Goal: Task Accomplishment & Management: Manage account settings

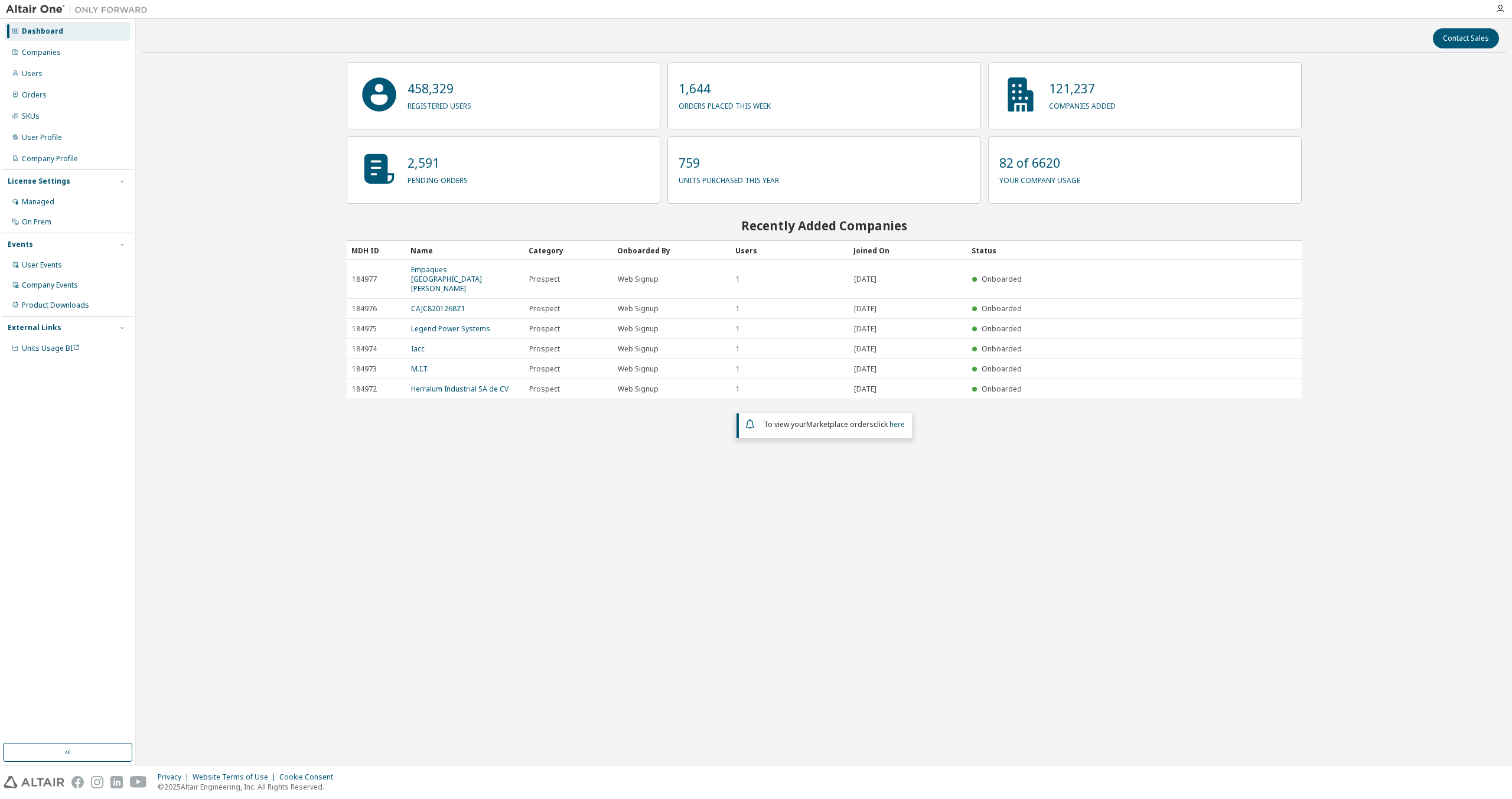
click at [891, 587] on div "Contact Sales 458,329 registered users 1,644 orders placed this week 121,237 co…" at bounding box center [824, 392] width 1364 height 735
click at [656, 505] on div "Contact Sales 458,329 registered users 1,644 orders placed this week 121,237 co…" at bounding box center [824, 392] width 1364 height 735
click at [526, 533] on div "Contact Sales 458,329 registered users 1,644 orders placed this week 121,237 co…" at bounding box center [824, 392] width 1364 height 735
click at [45, 82] on div "Users" at bounding box center [68, 74] width 126 height 19
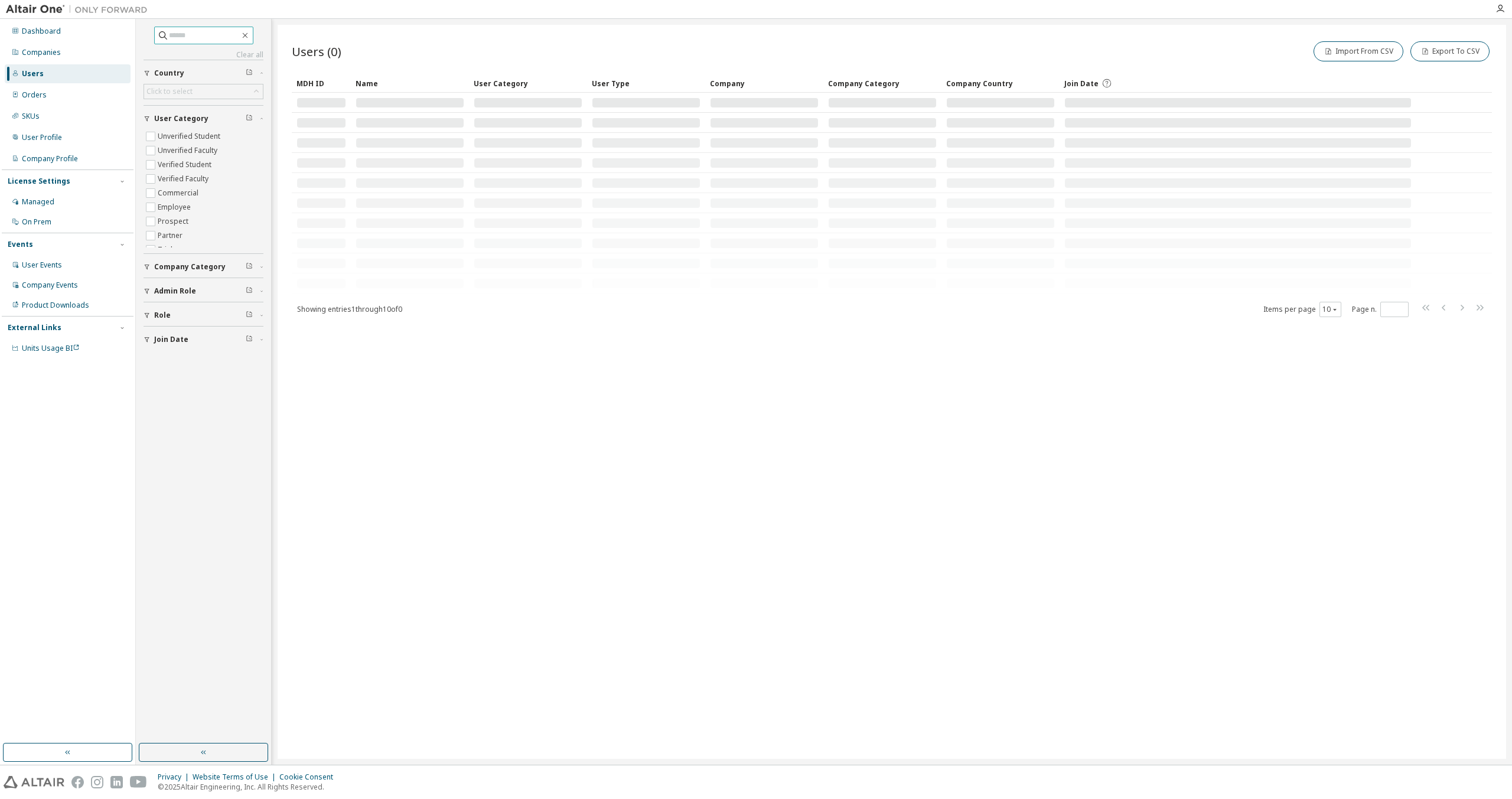
click at [210, 41] on input "text" at bounding box center [204, 35] width 71 height 12
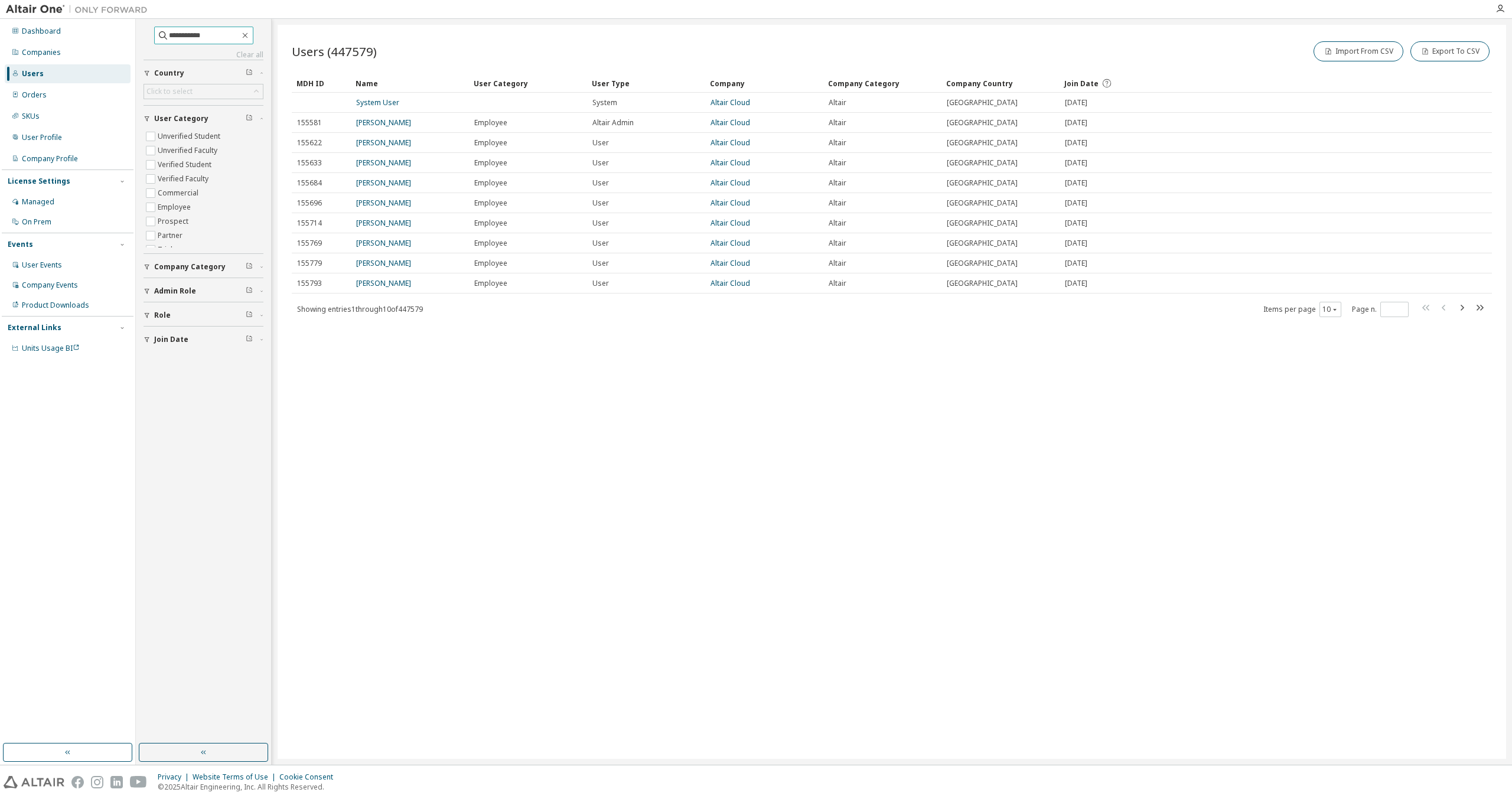
type input "**********"
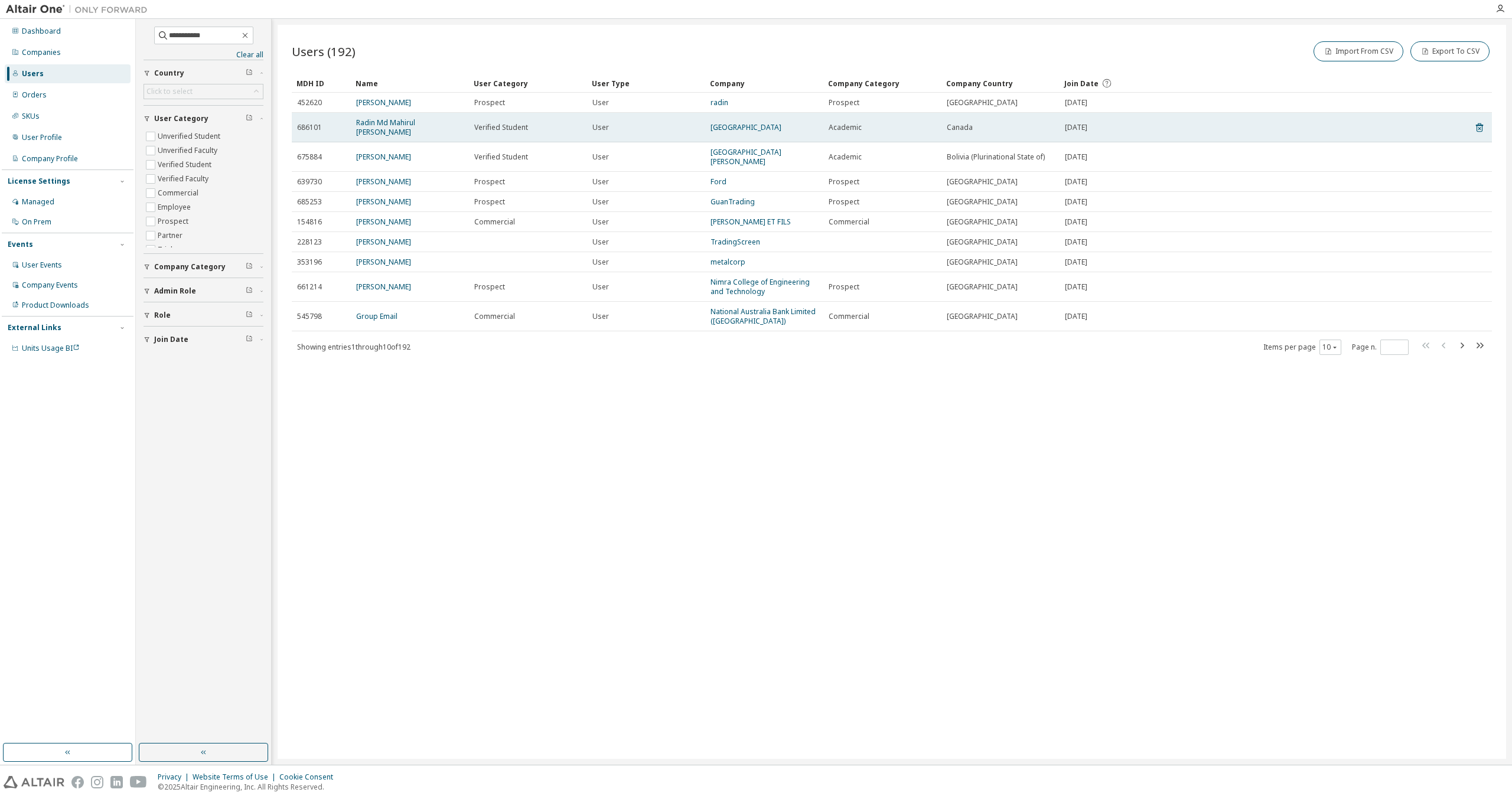
click at [398, 117] on td "Radin Md Mahirul Hoque" at bounding box center [409, 127] width 118 height 29
click at [398, 120] on link "Radin Md Mahirul Hoque" at bounding box center [385, 127] width 59 height 19
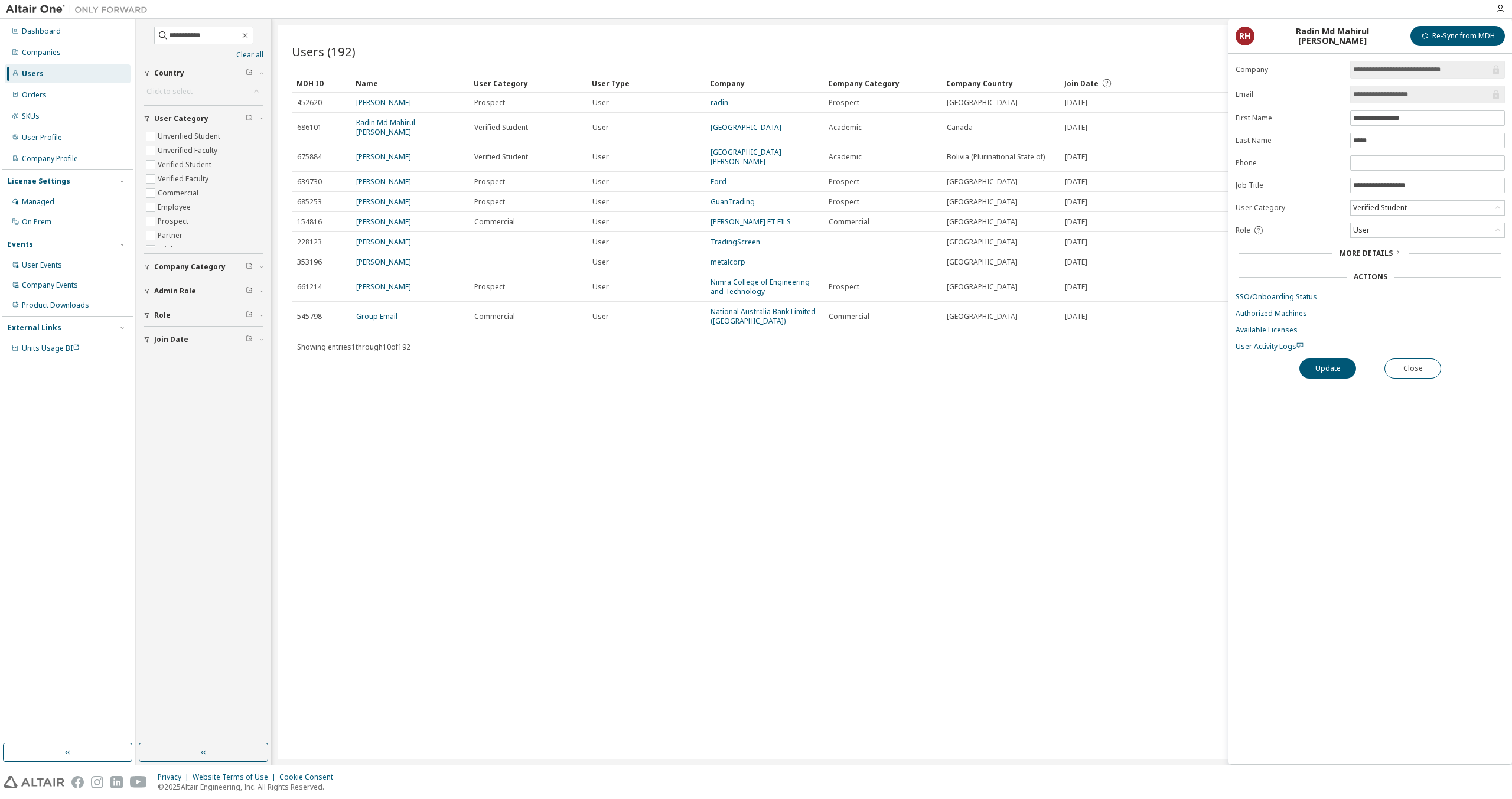
click at [781, 126] on link "University of British Columbia" at bounding box center [745, 127] width 71 height 10
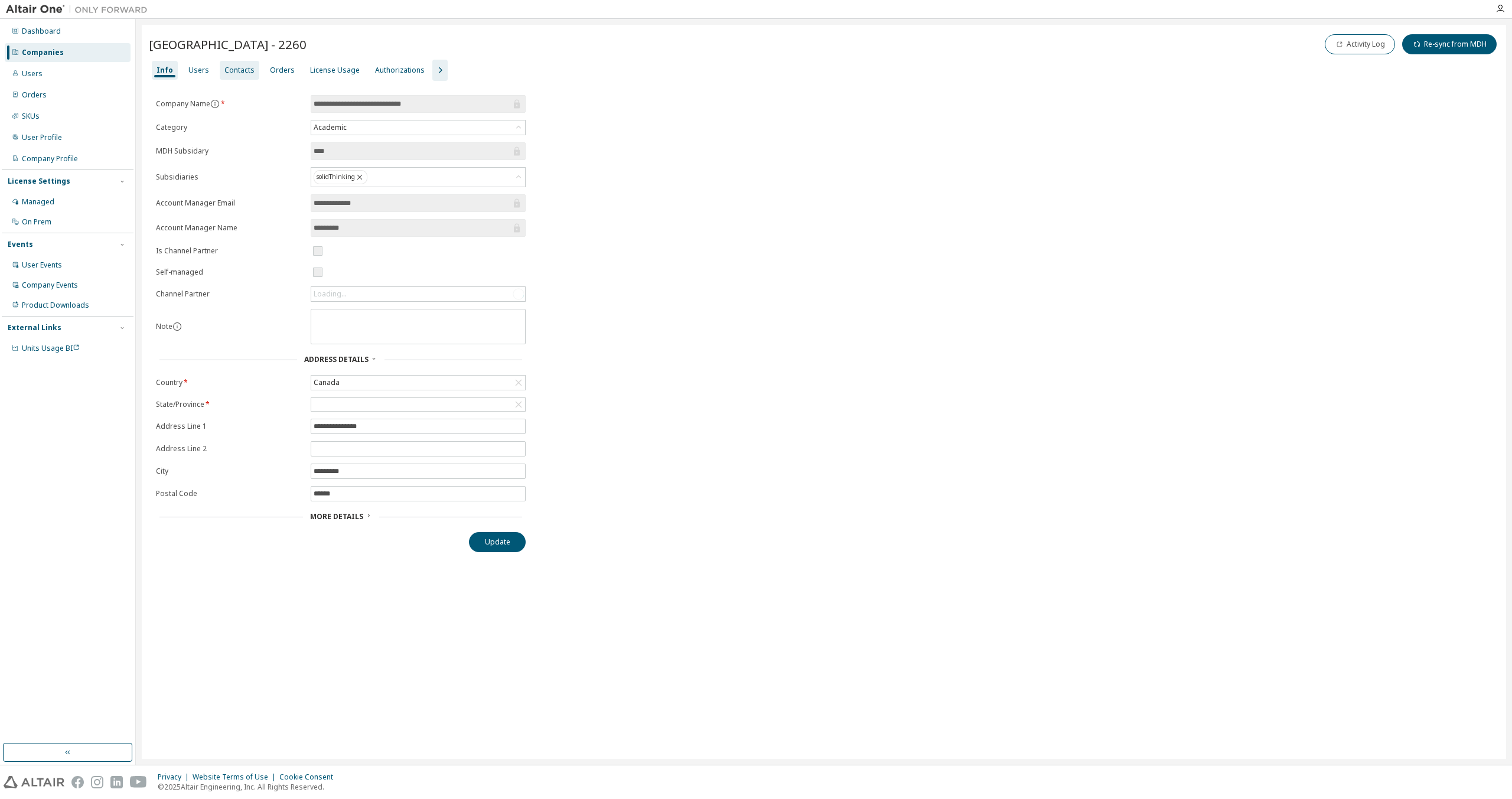
click at [246, 70] on div "Contacts" at bounding box center [240, 69] width 30 height 9
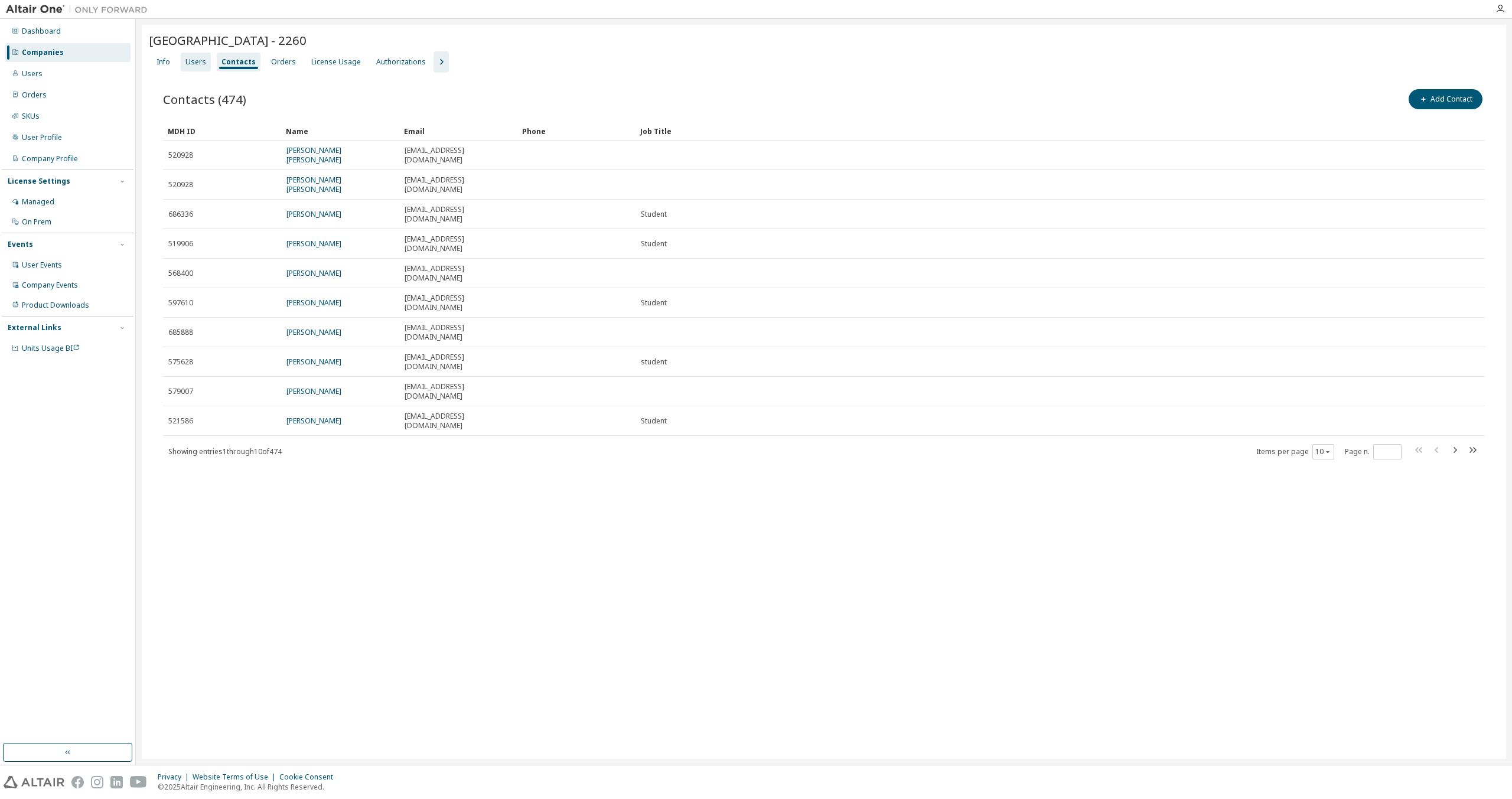
click at [204, 59] on div "Users" at bounding box center [195, 62] width 21 height 9
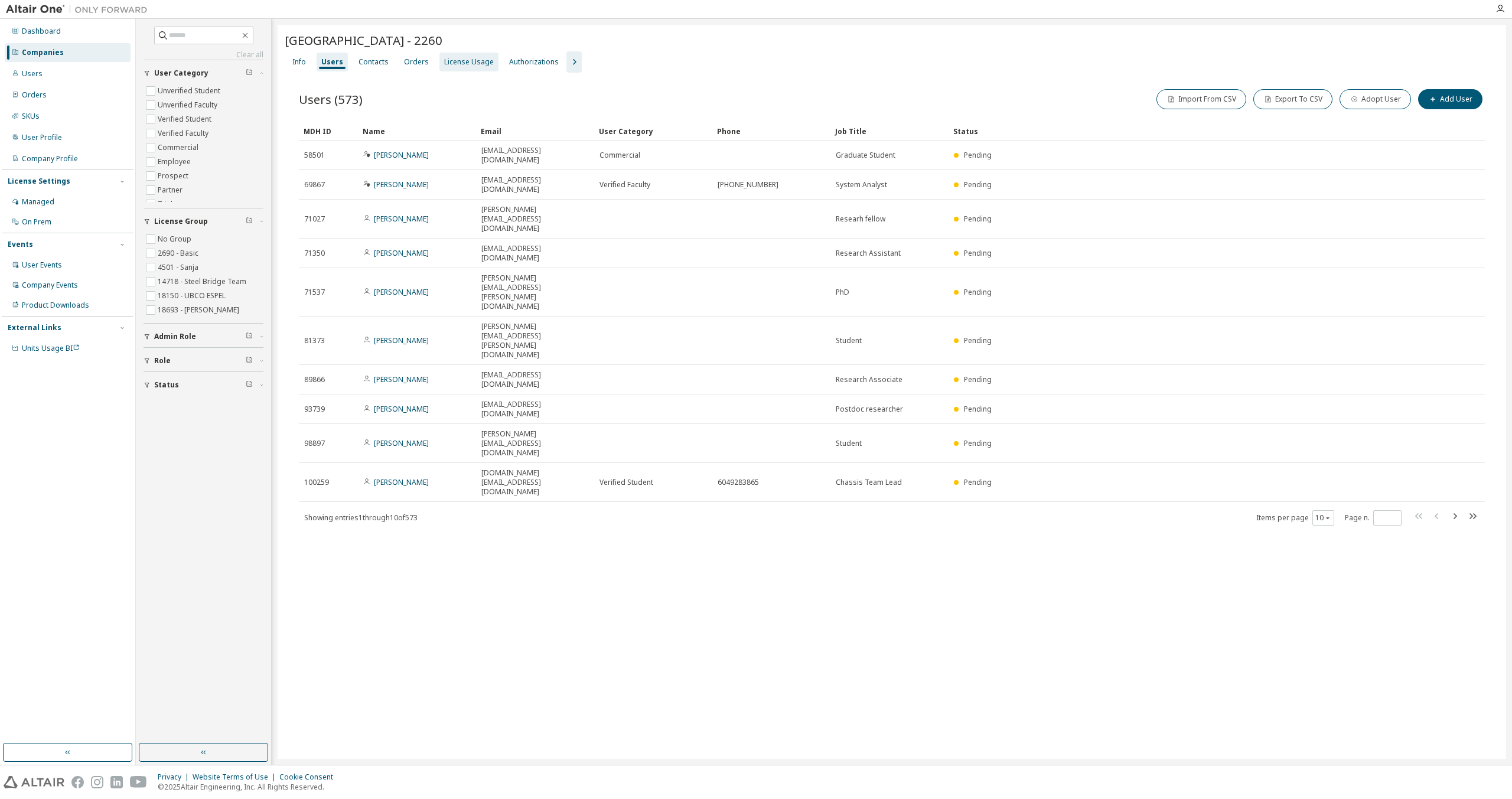
click at [439, 59] on div "License Usage" at bounding box center [469, 62] width 59 height 19
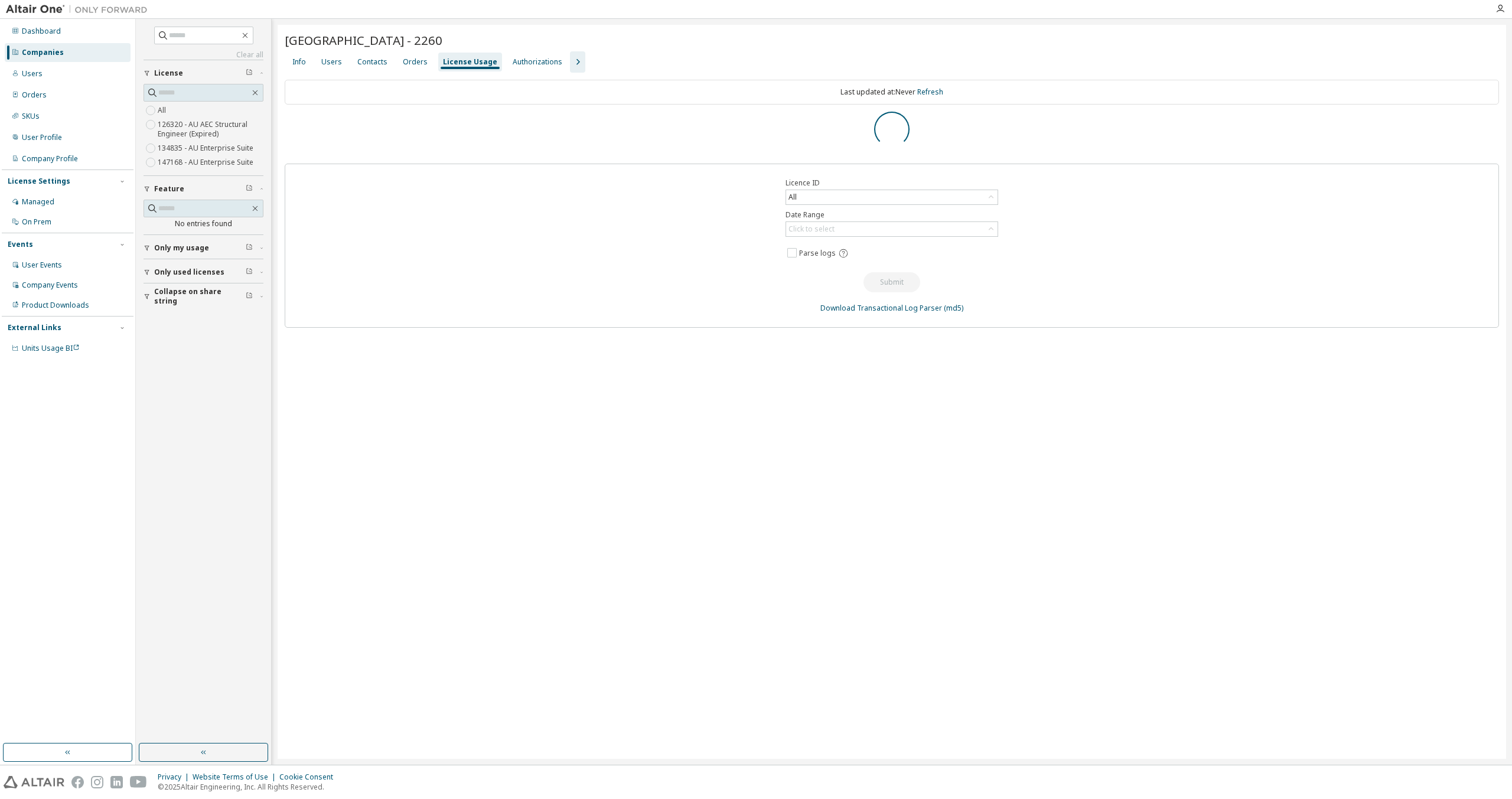
click at [571, 62] on icon "button" at bounding box center [577, 62] width 14 height 14
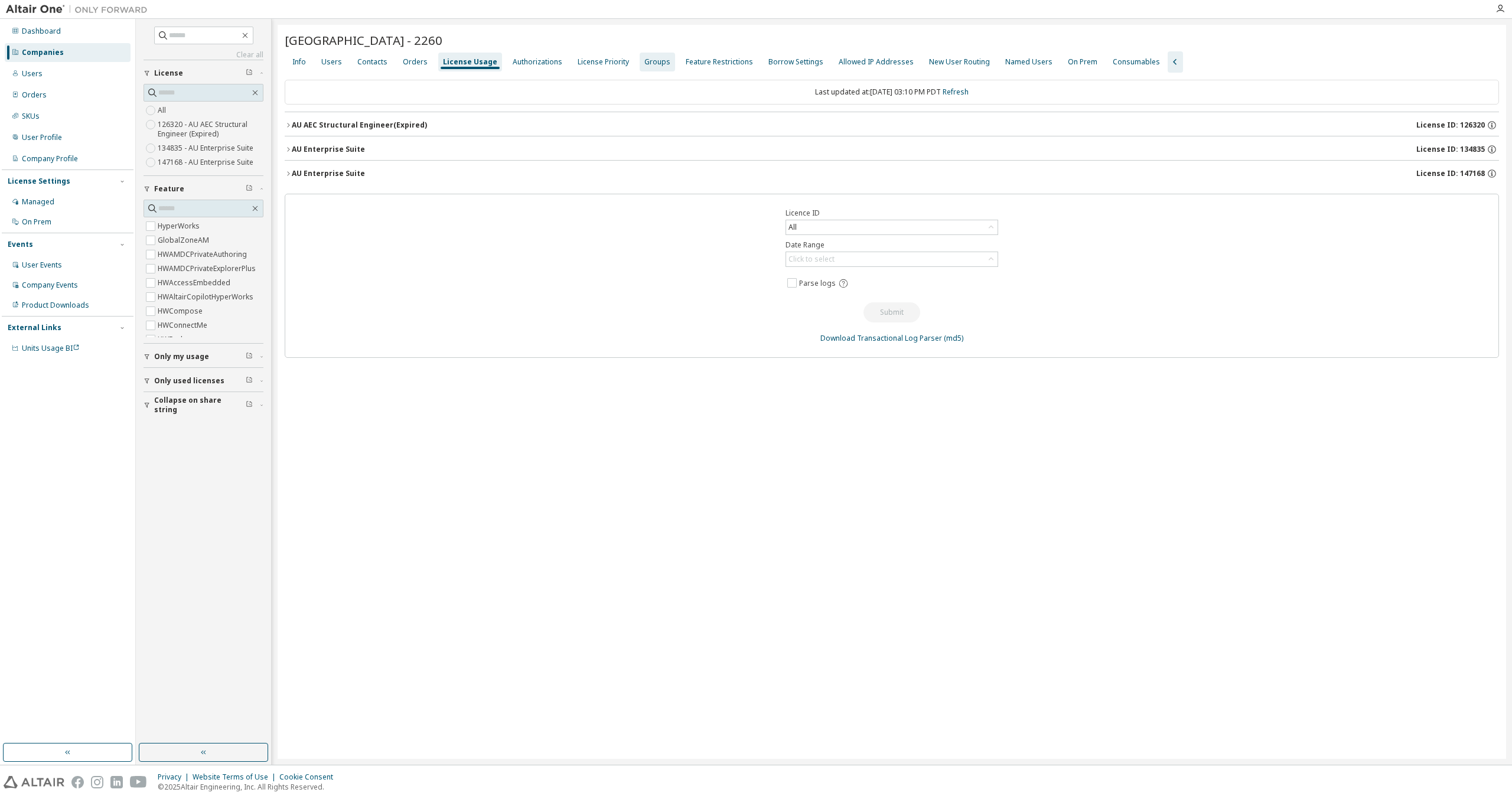
click at [644, 65] on div "Groups" at bounding box center [657, 62] width 26 height 9
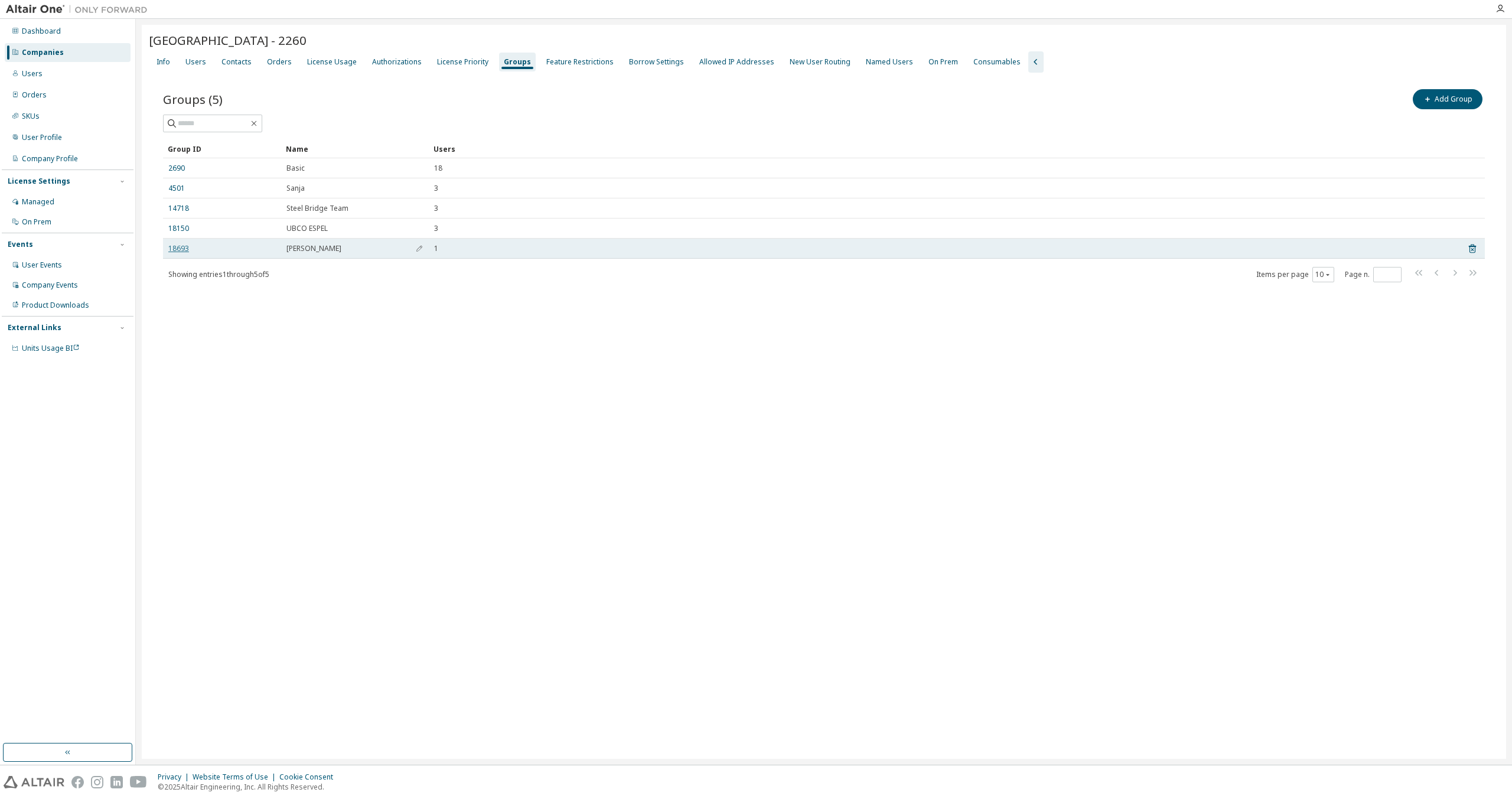
click at [176, 247] on link "18693" at bounding box center [178, 248] width 21 height 9
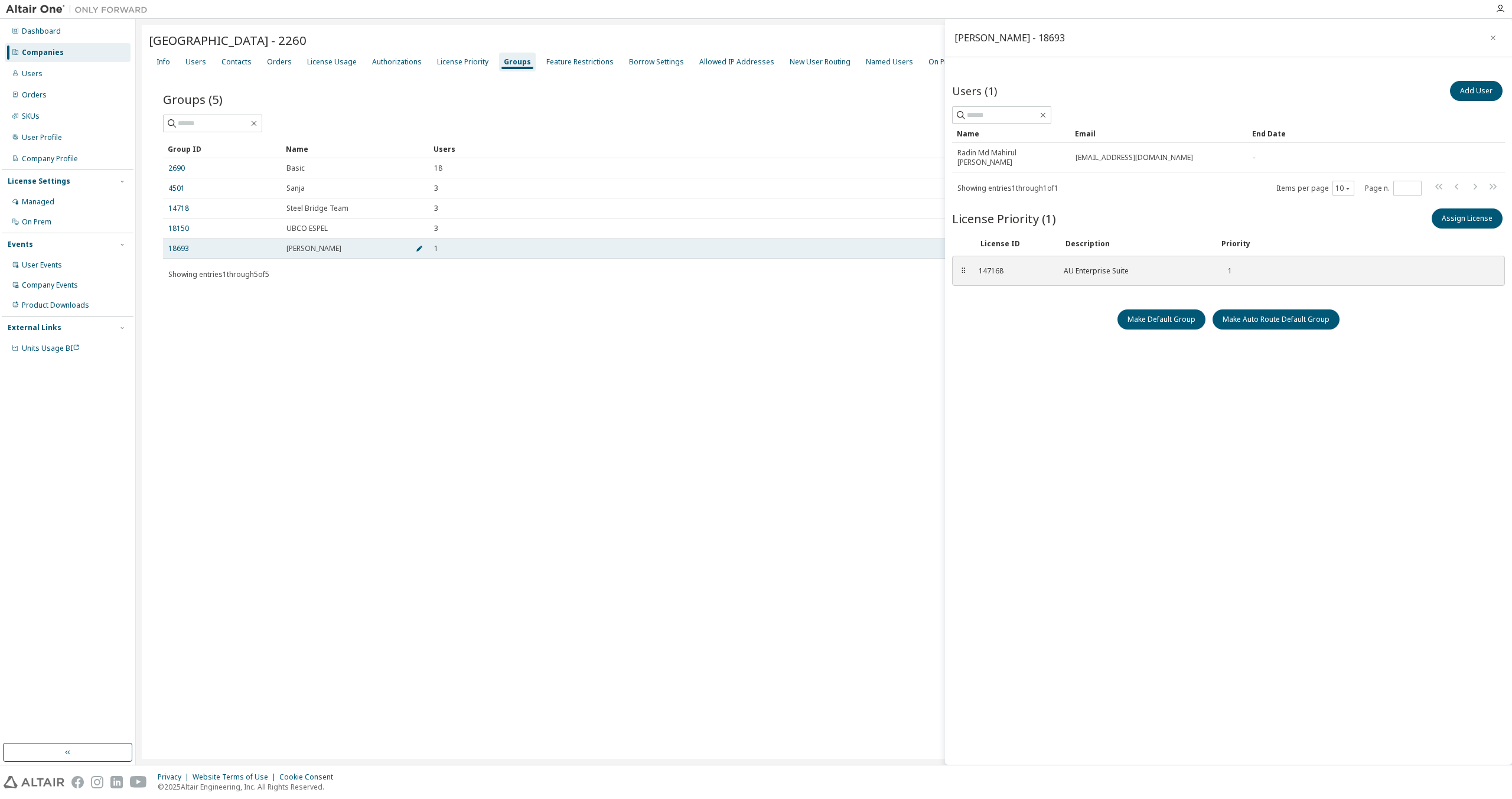
click at [424, 247] on button "button" at bounding box center [419, 248] width 19 height 19
click at [341, 255] on input "*******" at bounding box center [324, 251] width 71 height 9
drag, startPoint x: 348, startPoint y: 253, endPoint x: 260, endPoint y: 253, distance: 88.0
click at [260, 253] on tr "18693 ******* 1" at bounding box center [824, 252] width 1322 height 26
type input "*"
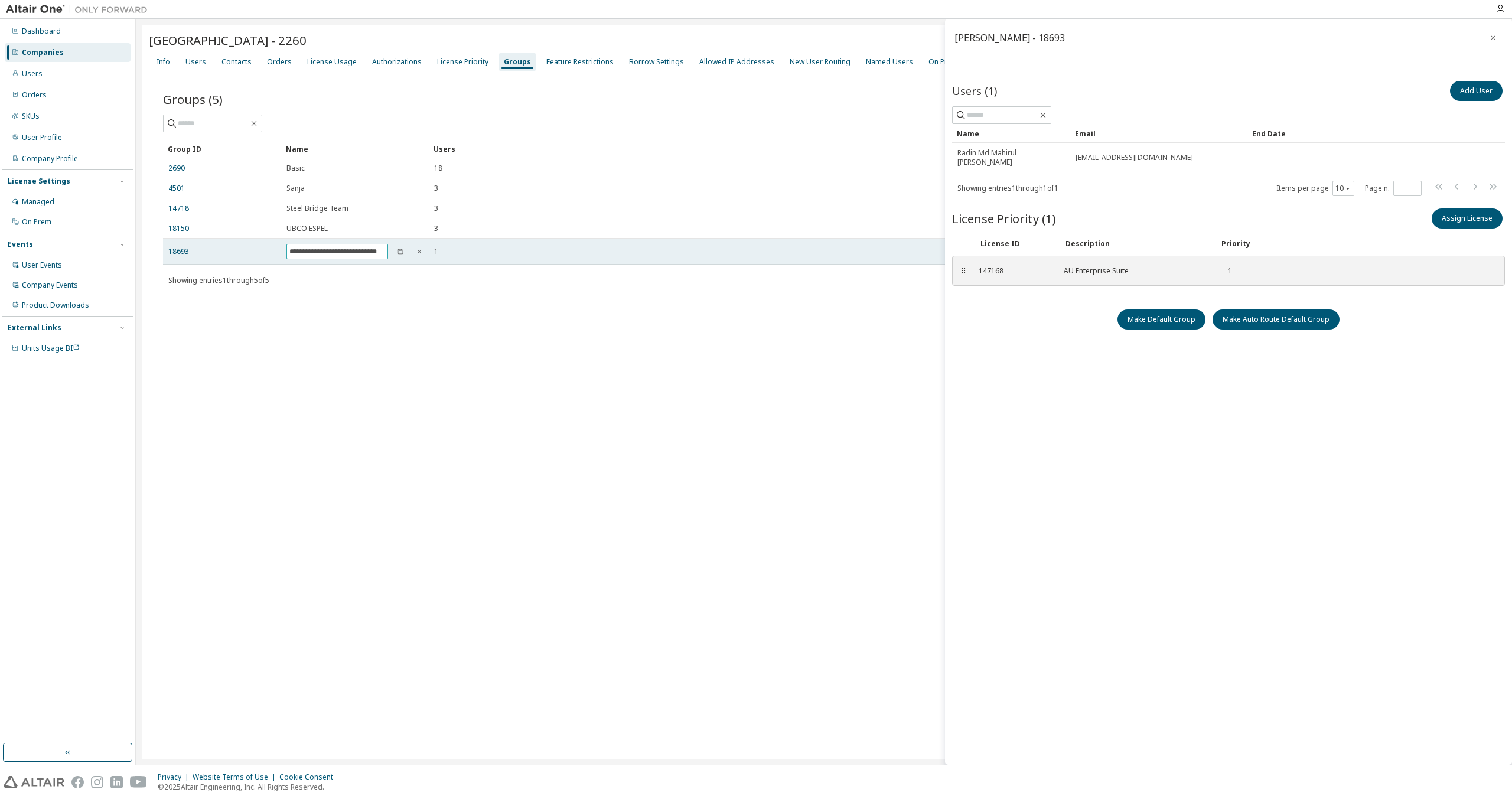
scroll to position [0, 5]
type input "**********"
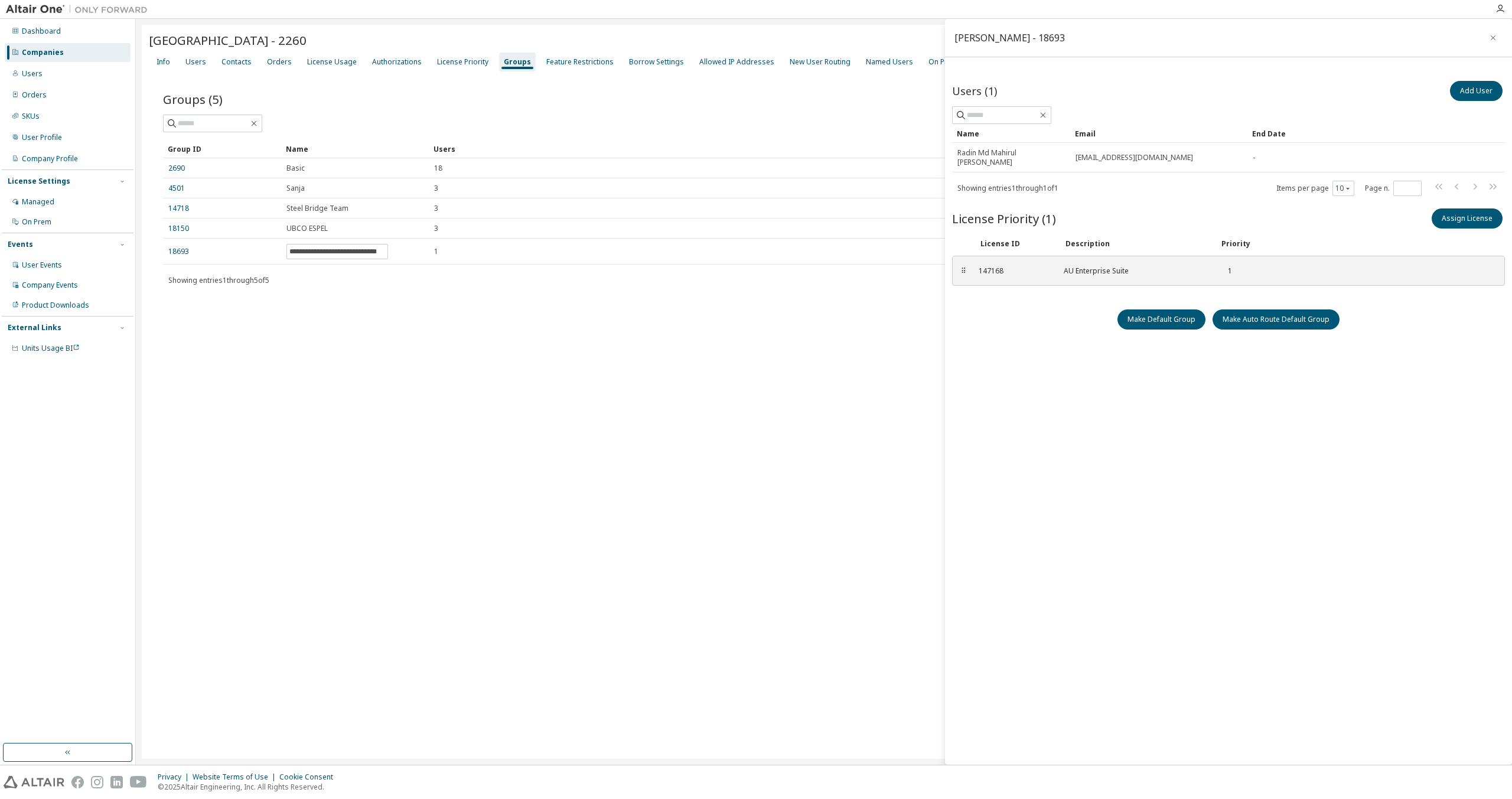
click at [562, 394] on div "**********" at bounding box center [824, 392] width 1364 height 735
click at [368, 374] on div "**********" at bounding box center [824, 392] width 1364 height 735
click at [507, 267] on div "**********" at bounding box center [824, 214] width 1322 height 150
click at [1490, 39] on icon "button" at bounding box center [1493, 38] width 8 height 9
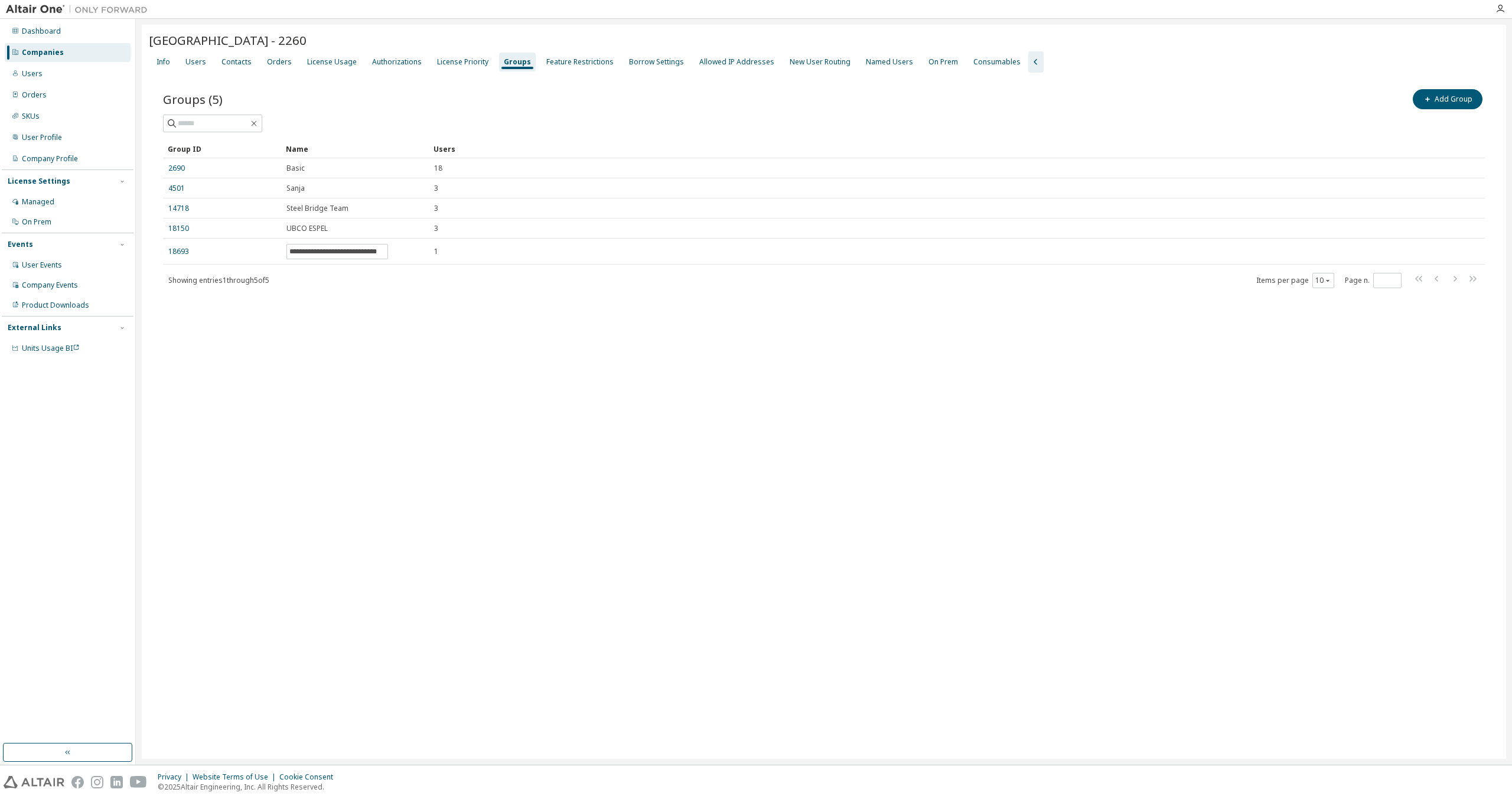
click at [970, 430] on div "**********" at bounding box center [824, 392] width 1364 height 735
click at [835, 412] on div "**********" at bounding box center [824, 392] width 1364 height 735
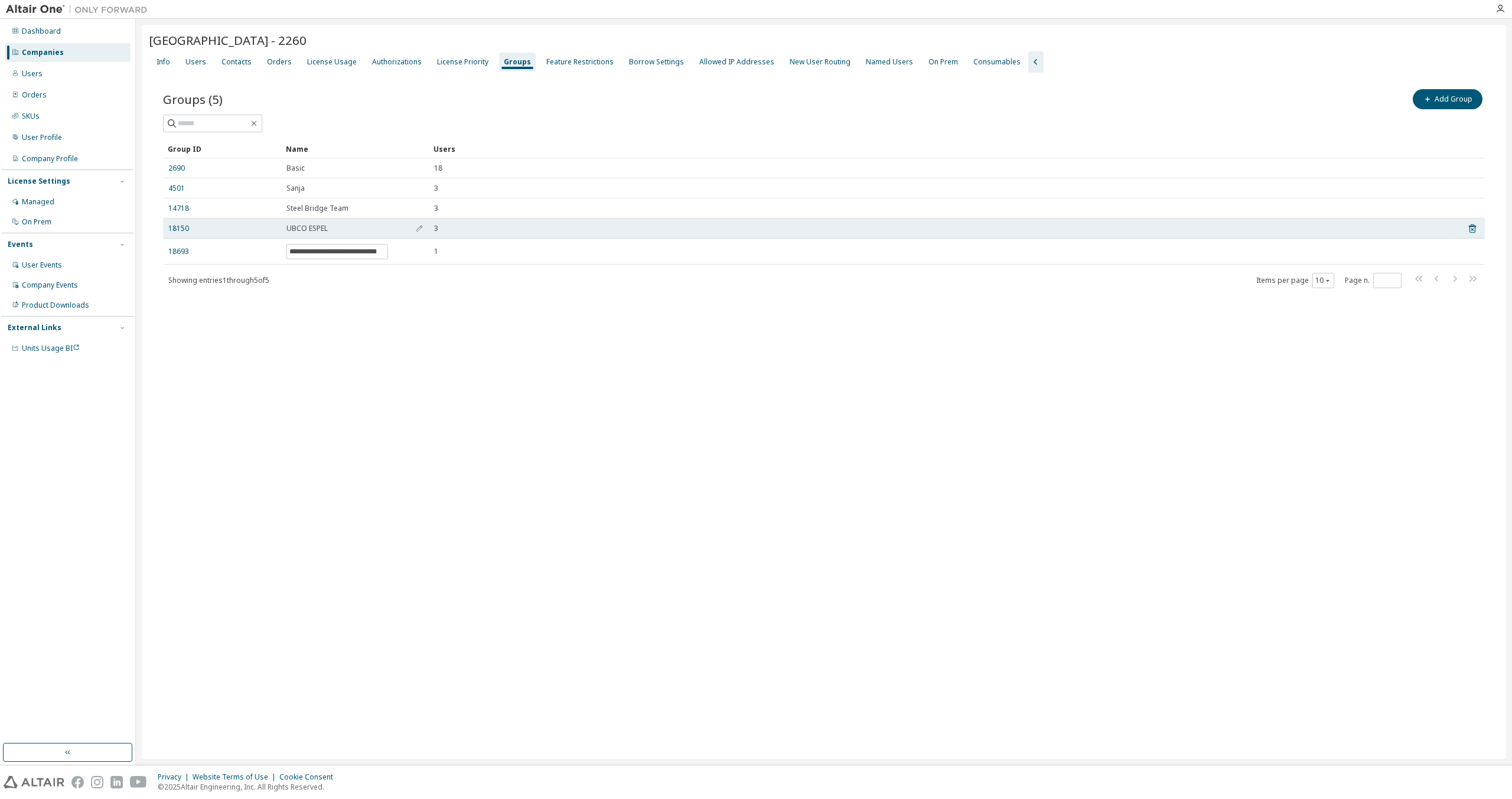
click at [343, 238] on td "UBCO ESPEL" at bounding box center [354, 229] width 148 height 20
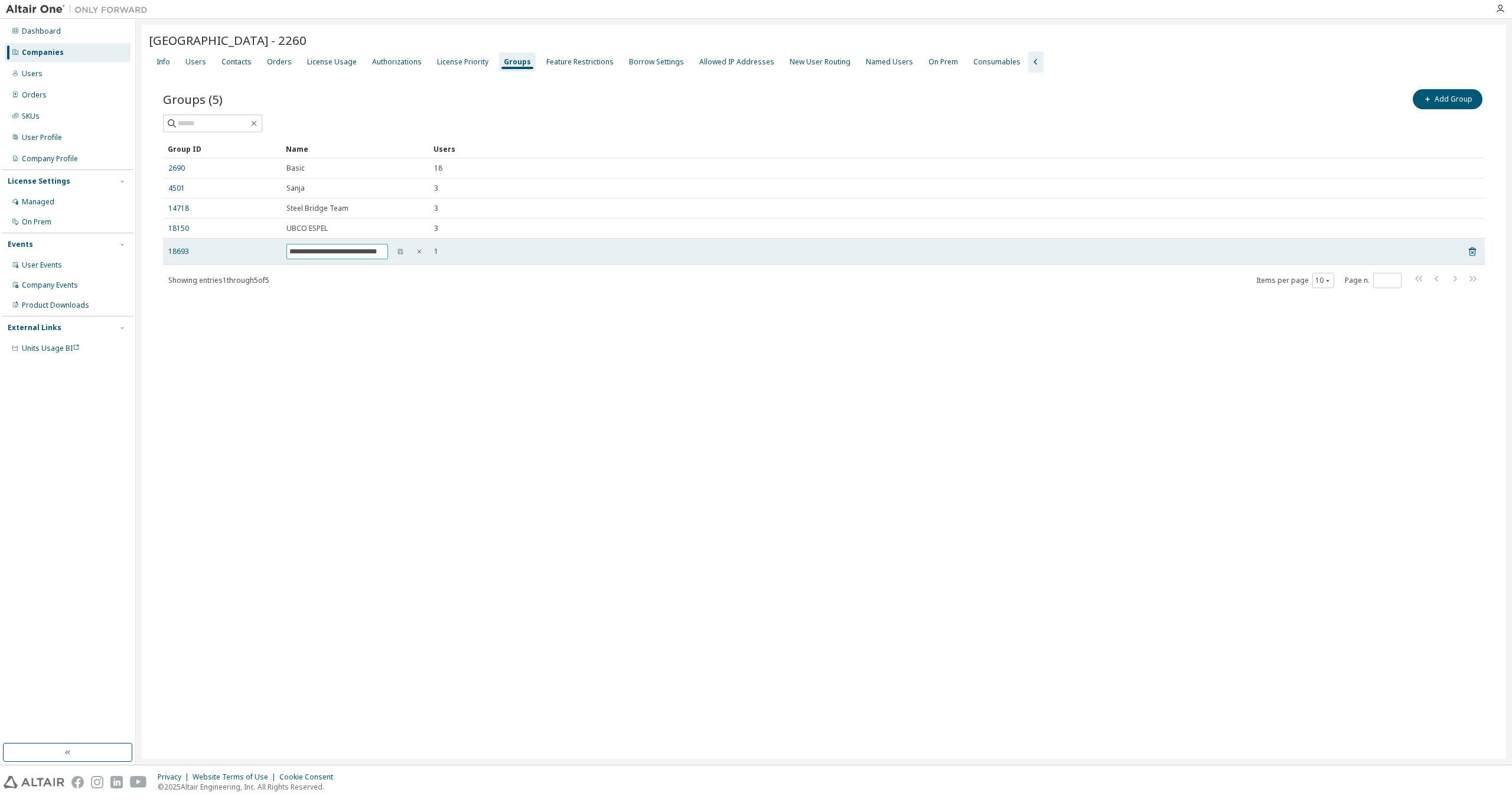
click at [339, 255] on input "**********" at bounding box center [337, 251] width 96 height 9
click at [402, 251] on icon "button" at bounding box center [400, 252] width 5 height 5
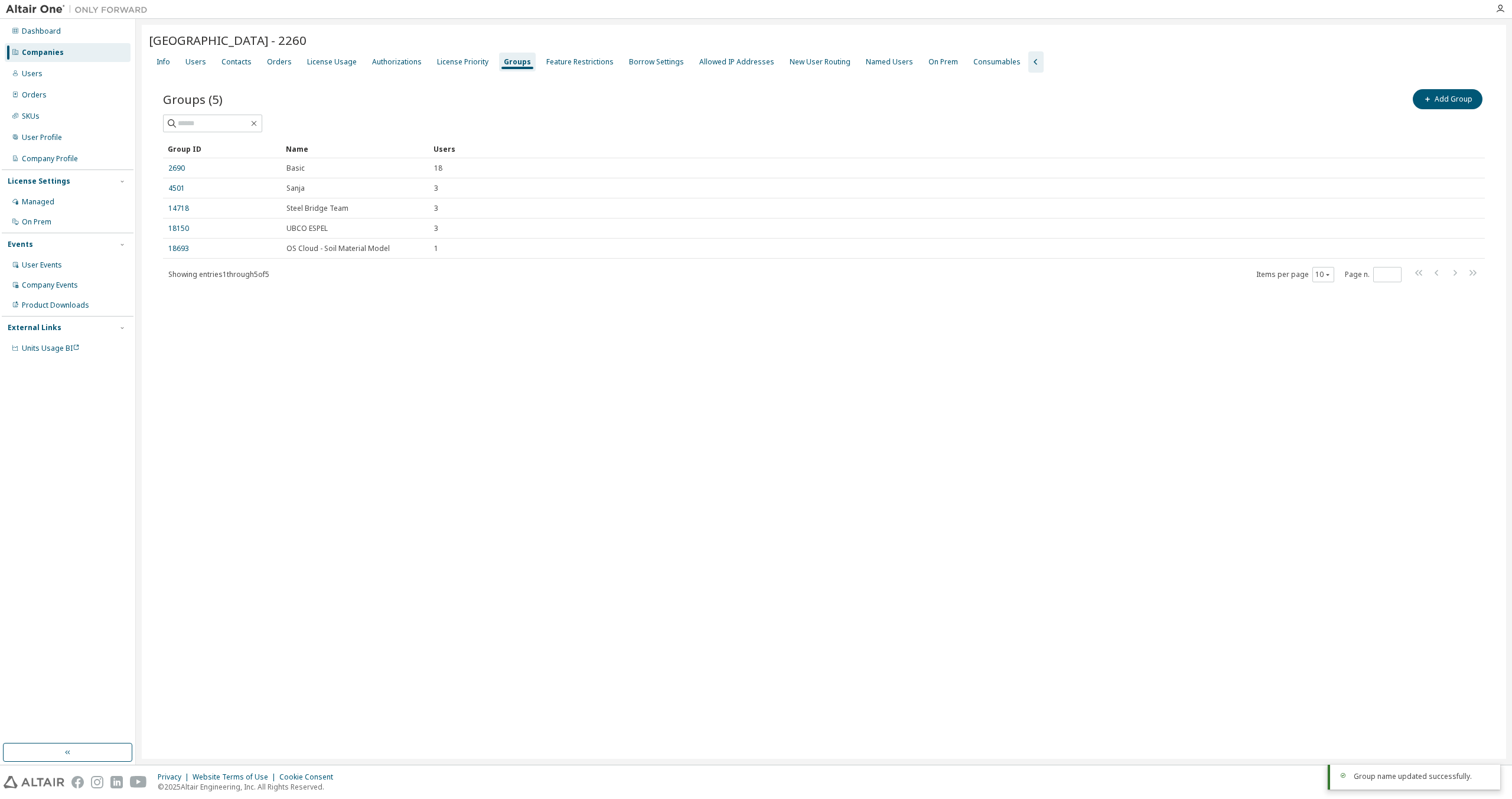
click at [424, 441] on div "University of British Columbia - 2260 Clear Load Save Save As Field Operator Va…" at bounding box center [824, 392] width 1364 height 735
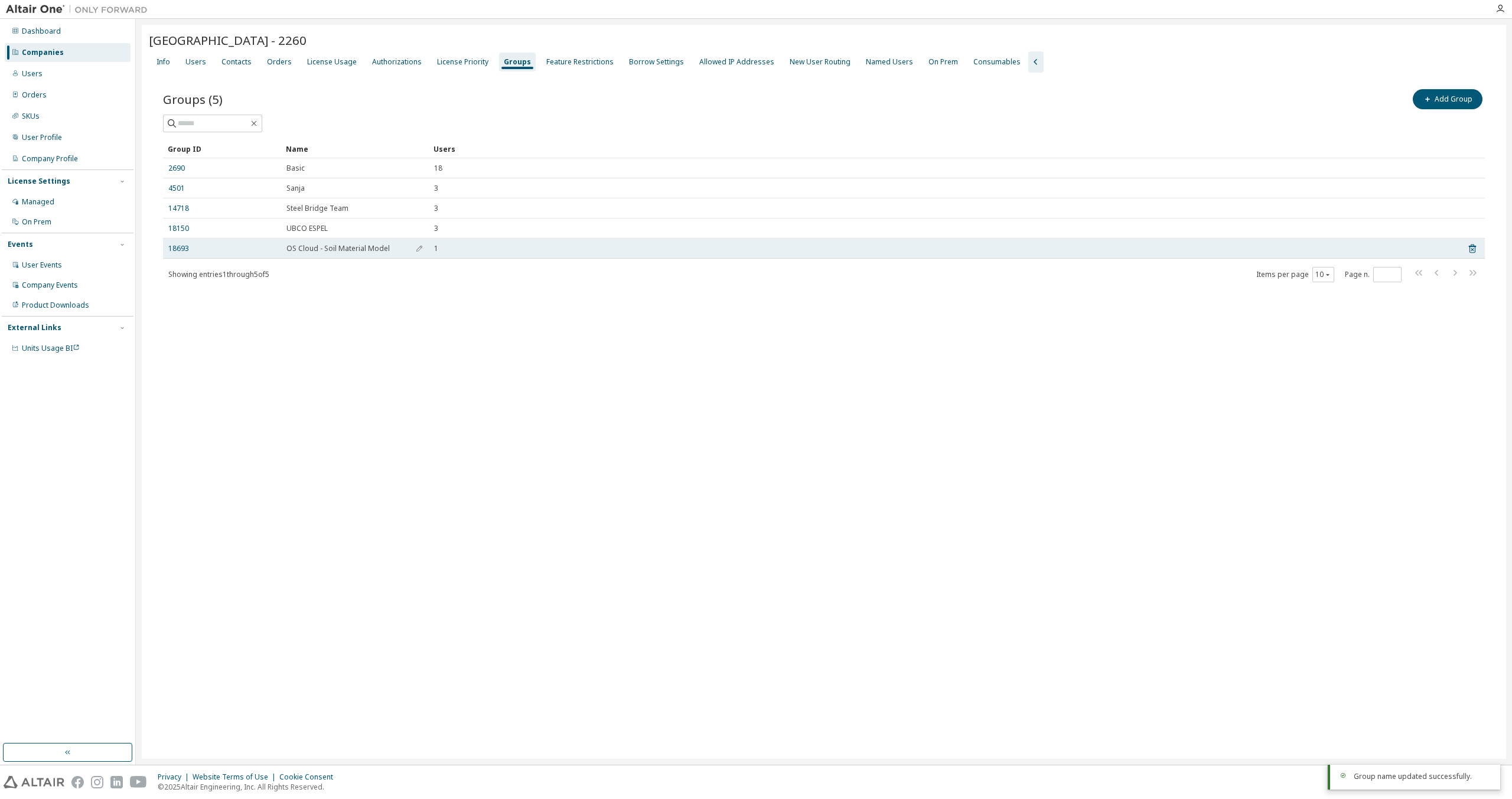
click at [337, 242] on td "OS Cloud - Soil Material Model" at bounding box center [354, 249] width 148 height 20
click at [185, 248] on link "18693" at bounding box center [178, 248] width 21 height 9
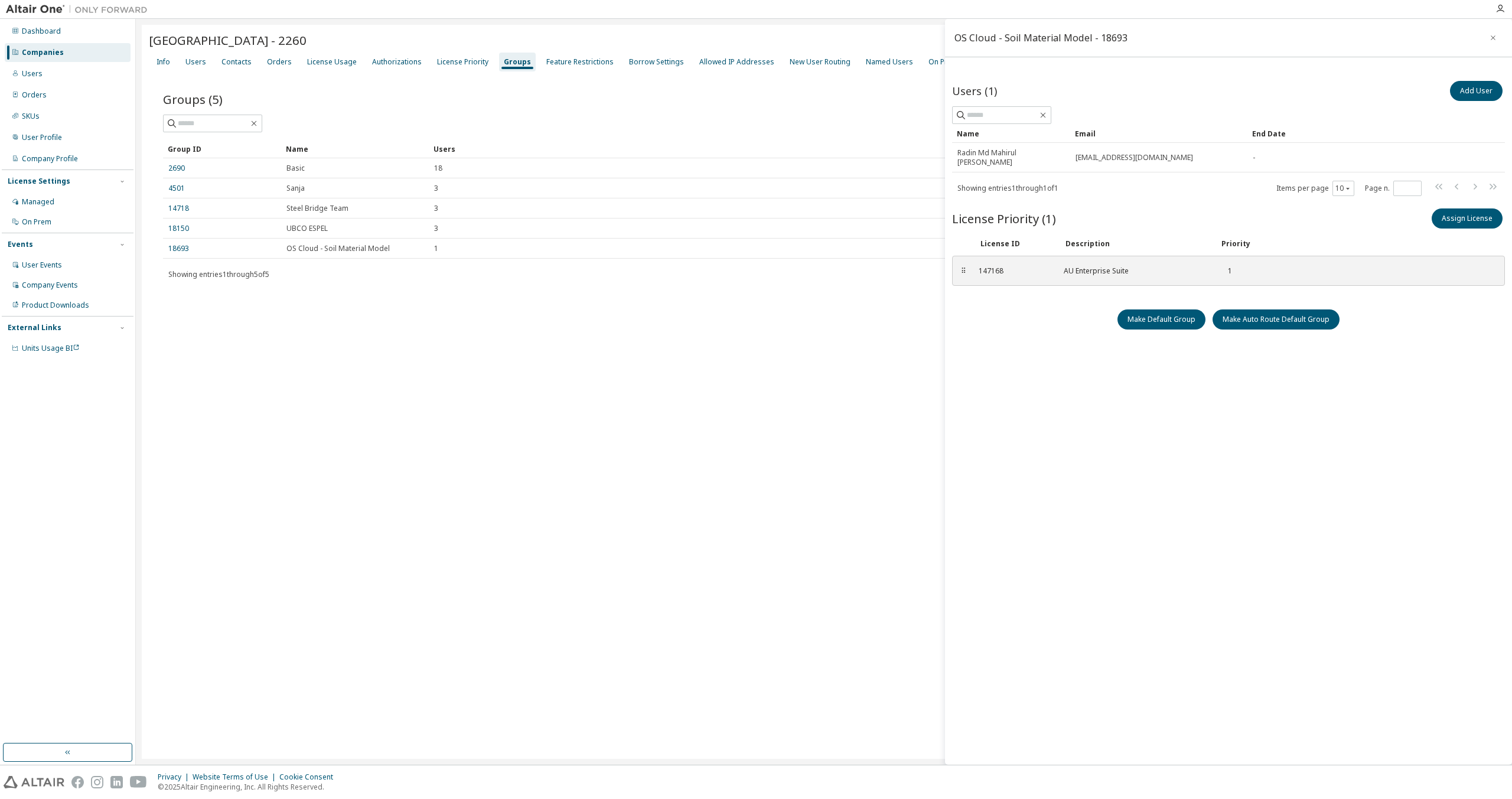
click at [815, 360] on div "University of British Columbia - 2260 Clear Load Save Save As Field Operator Va…" at bounding box center [824, 392] width 1364 height 735
click at [1093, 267] on div "147168 AU Enterprise Suite 1" at bounding box center [1128, 270] width 313 height 19
click at [1094, 267] on div "AU Enterprise Suite" at bounding box center [1134, 271] width 142 height 9
click at [764, 380] on div "University of British Columbia - 2260 Clear Load Save Save As Field Operator Va…" at bounding box center [824, 392] width 1364 height 735
click at [327, 66] on div "License Usage" at bounding box center [332, 62] width 49 height 9
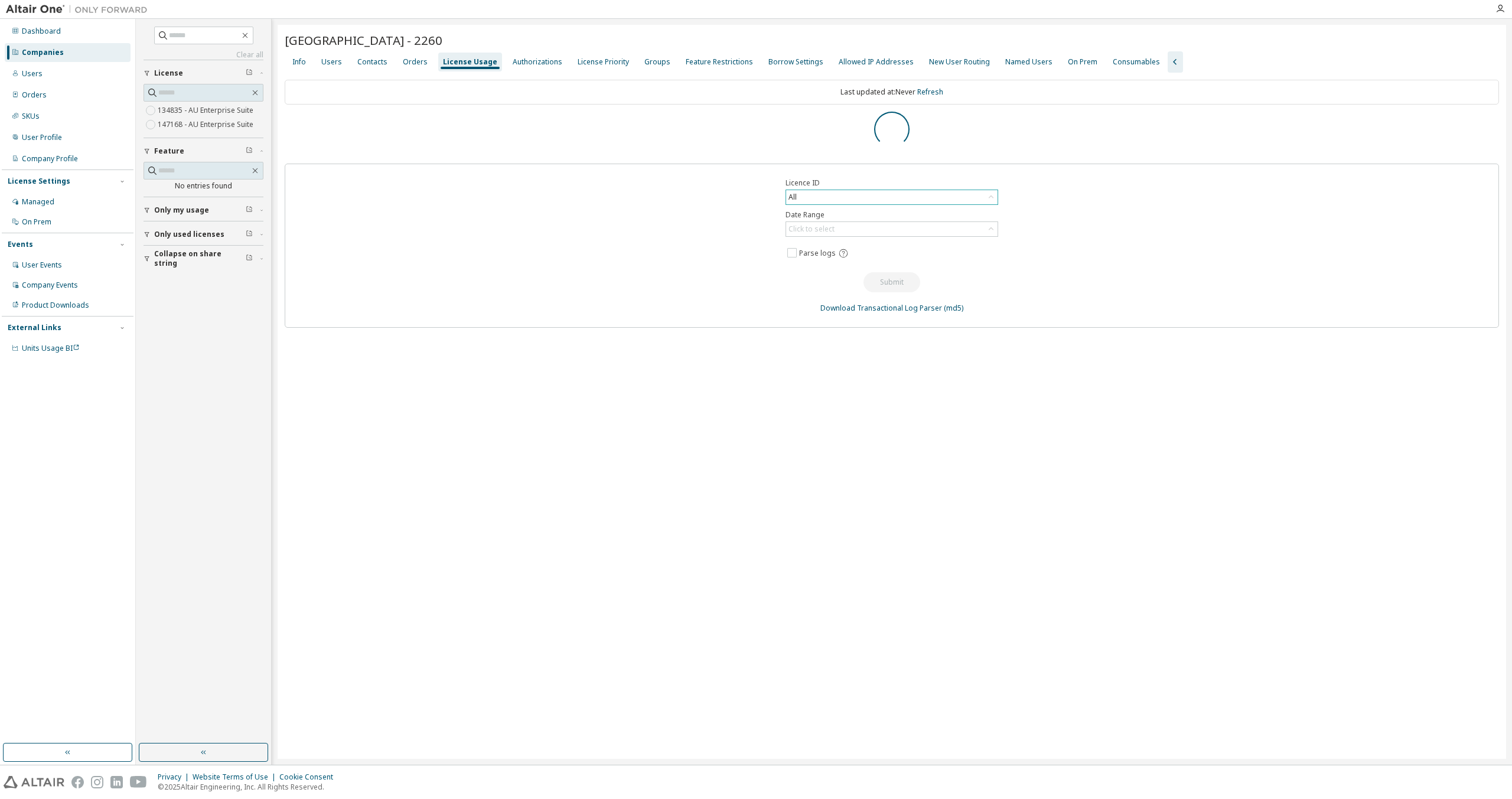
click at [833, 196] on div "Licence ID All Date Range Click to select Parse logs Submit Download Transactio…" at bounding box center [891, 246] width 1214 height 165
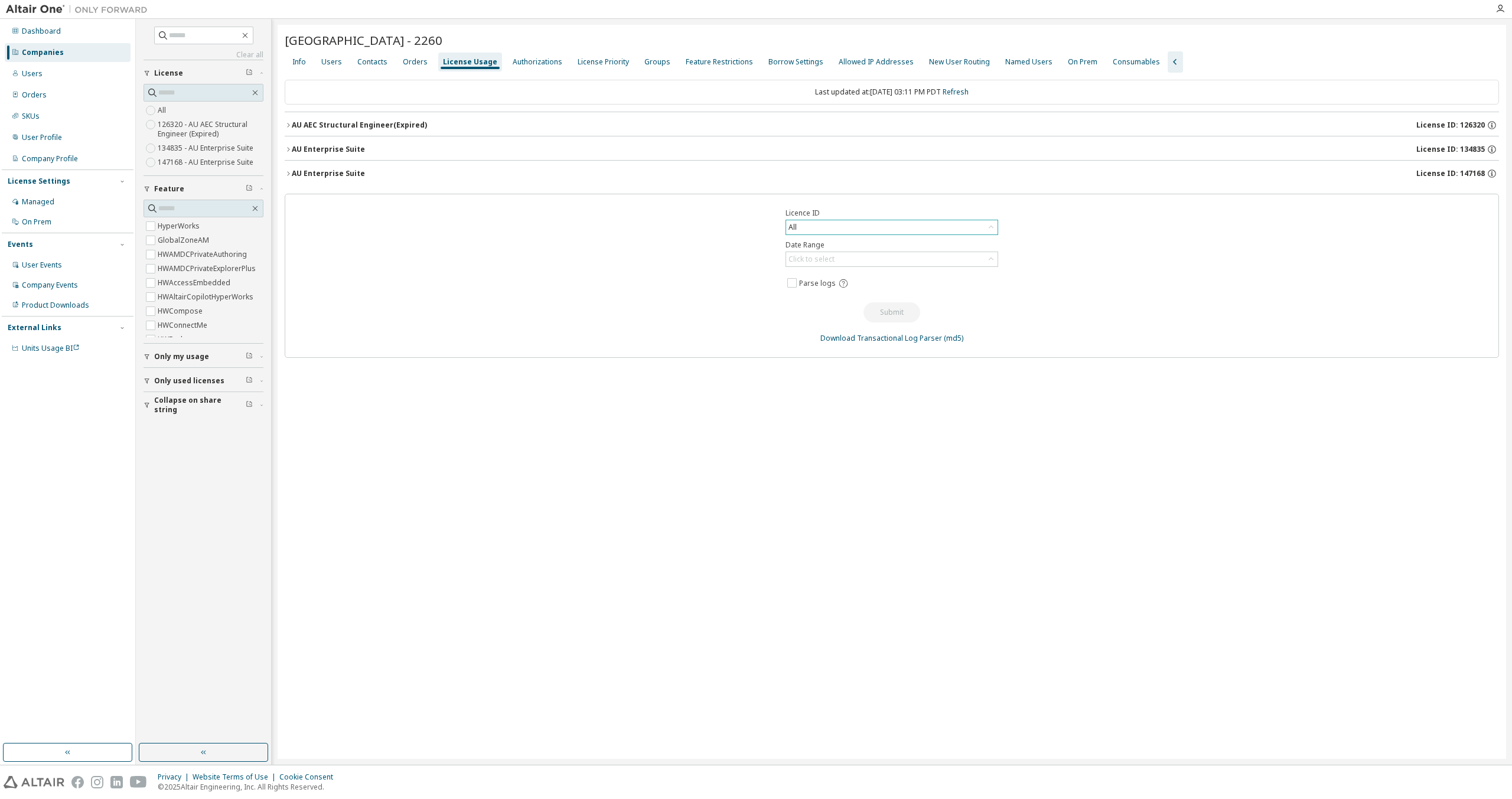
click at [835, 232] on div "All" at bounding box center [891, 227] width 211 height 14
click at [830, 276] on li "147168 - AU Enterprise Suite" at bounding box center [891, 272] width 209 height 15
click at [512, 450] on div "University of British Columbia - 2260 Clear Load Save Save As Field Operator Va…" at bounding box center [891, 392] width 1228 height 735
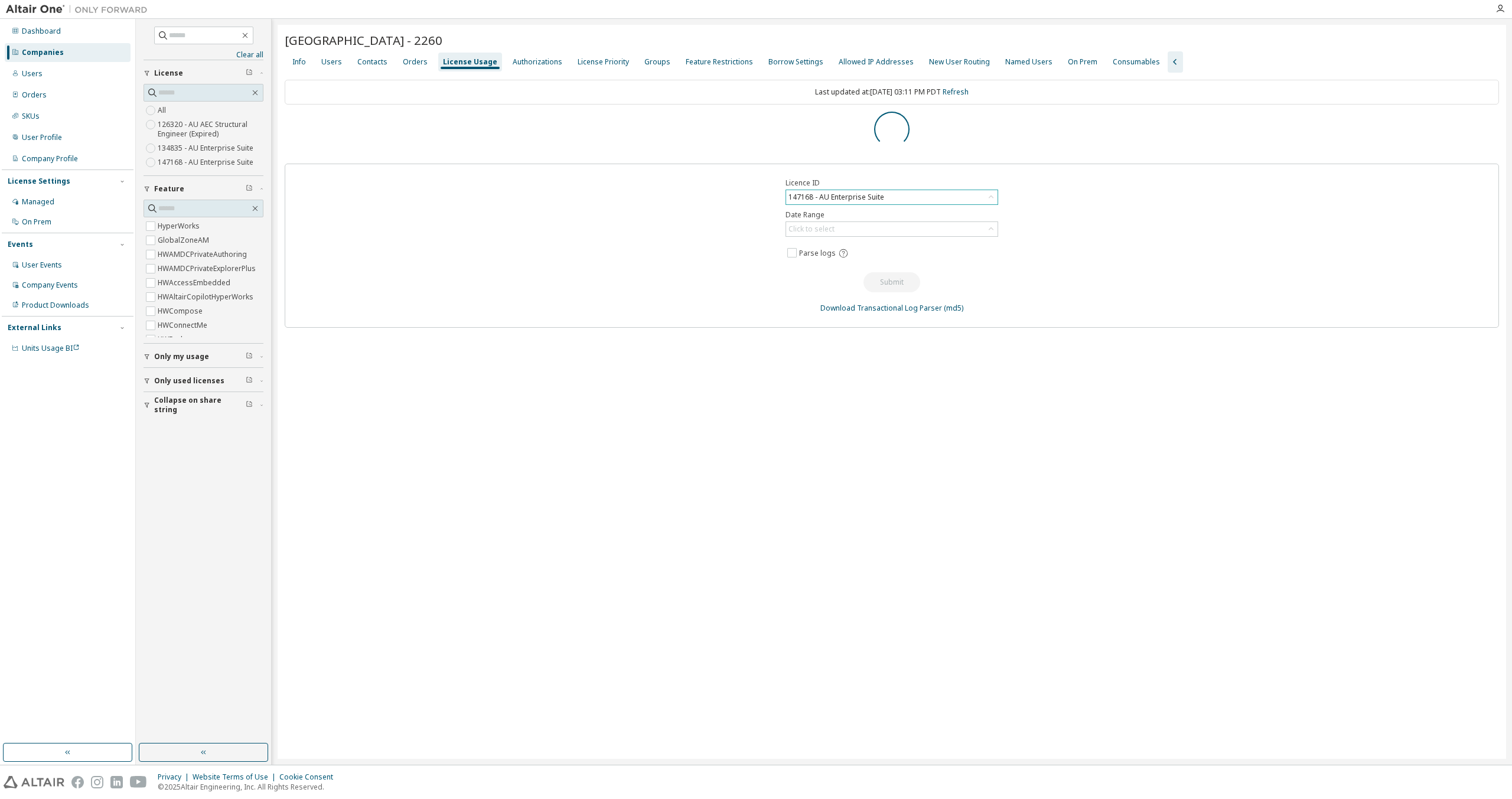
click at [515, 436] on div "University of British Columbia - 2260 Clear Load Save Save As Field Operator Va…" at bounding box center [891, 392] width 1228 height 735
click at [419, 132] on button "AU Enterprise Suite License ID: 147168" at bounding box center [891, 125] width 1214 height 26
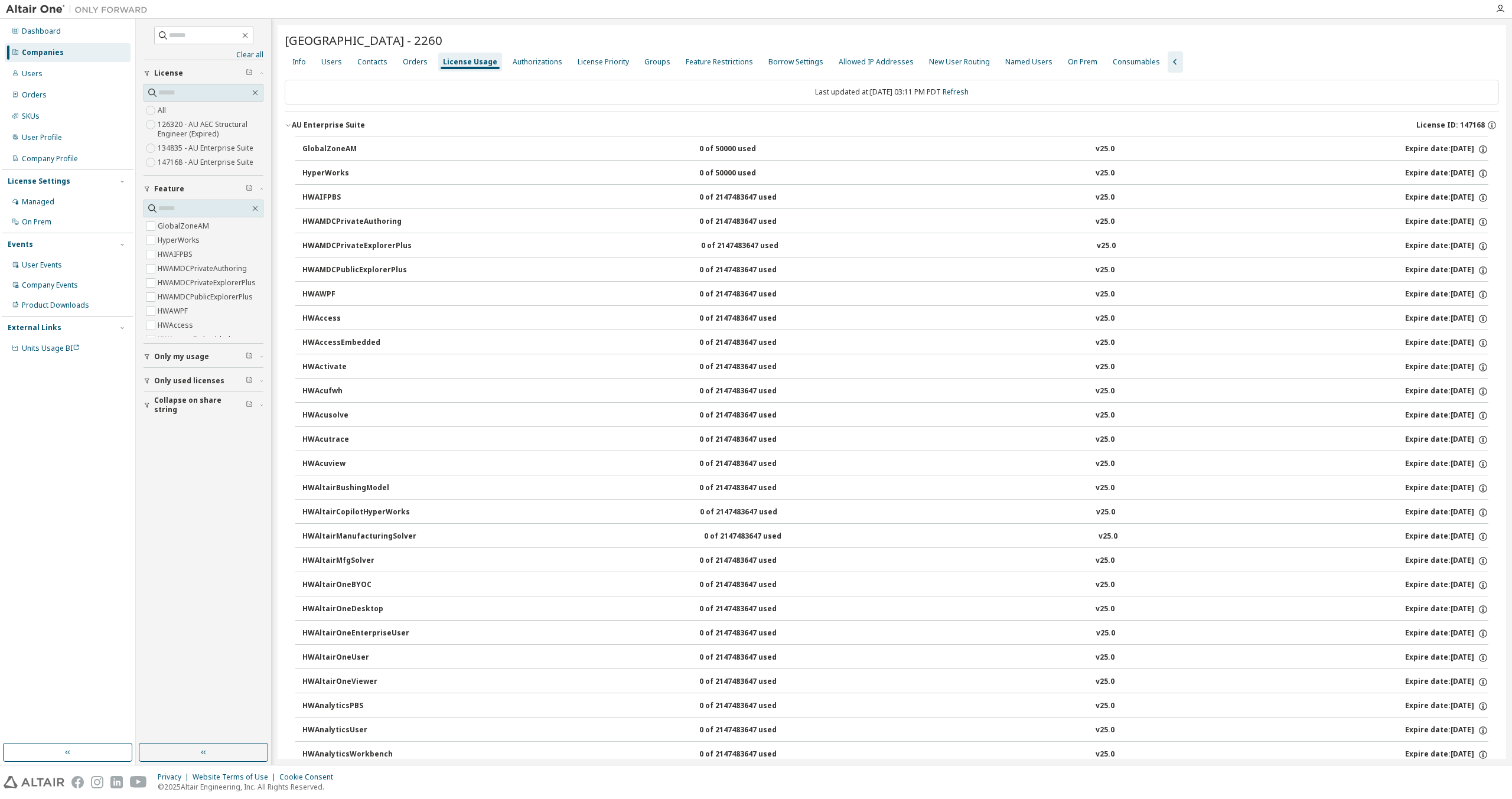
click at [335, 129] on div "AU Enterprise Suite" at bounding box center [328, 125] width 74 height 9
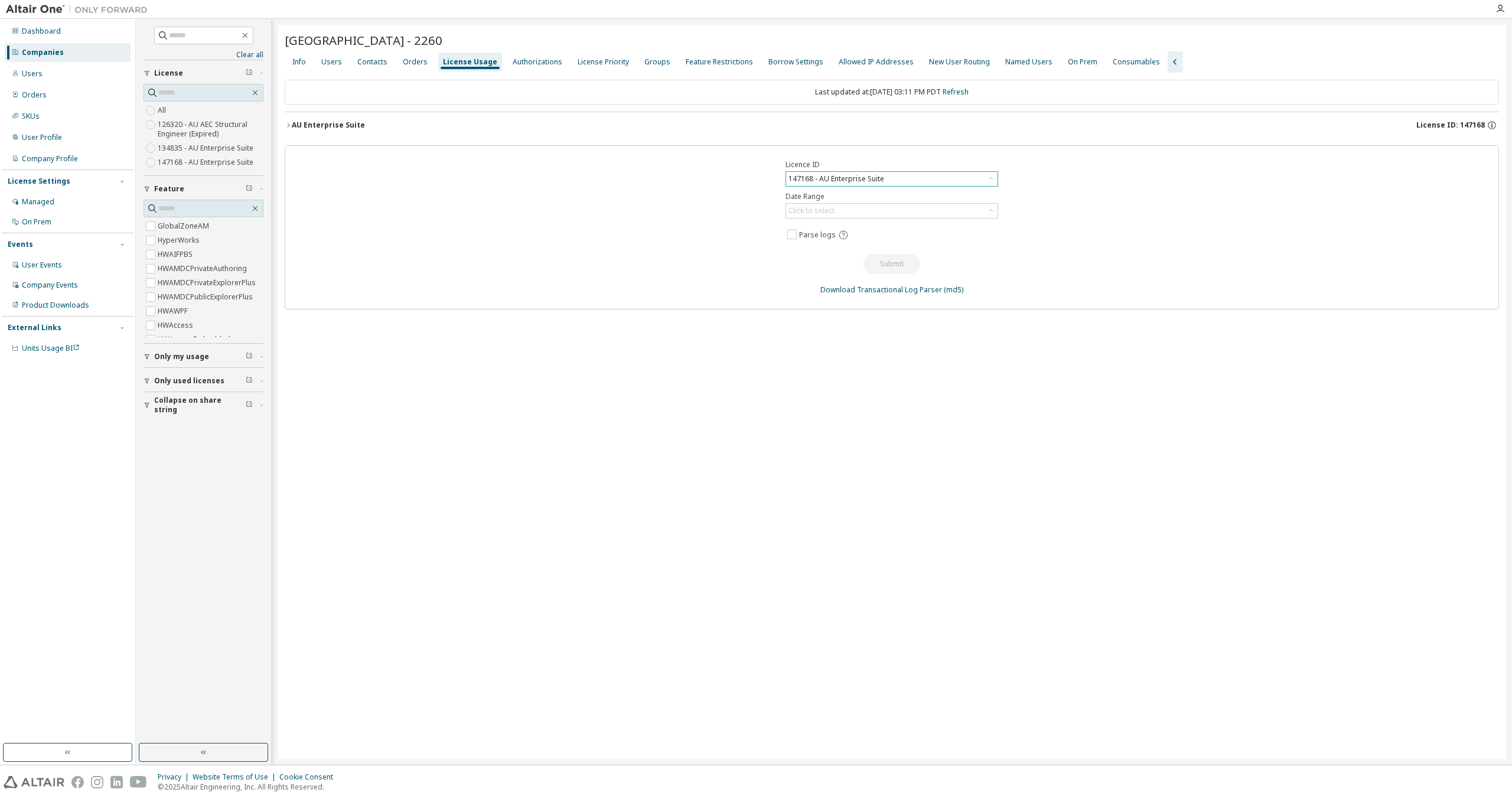
click at [335, 129] on div "AU Enterprise Suite" at bounding box center [328, 125] width 74 height 9
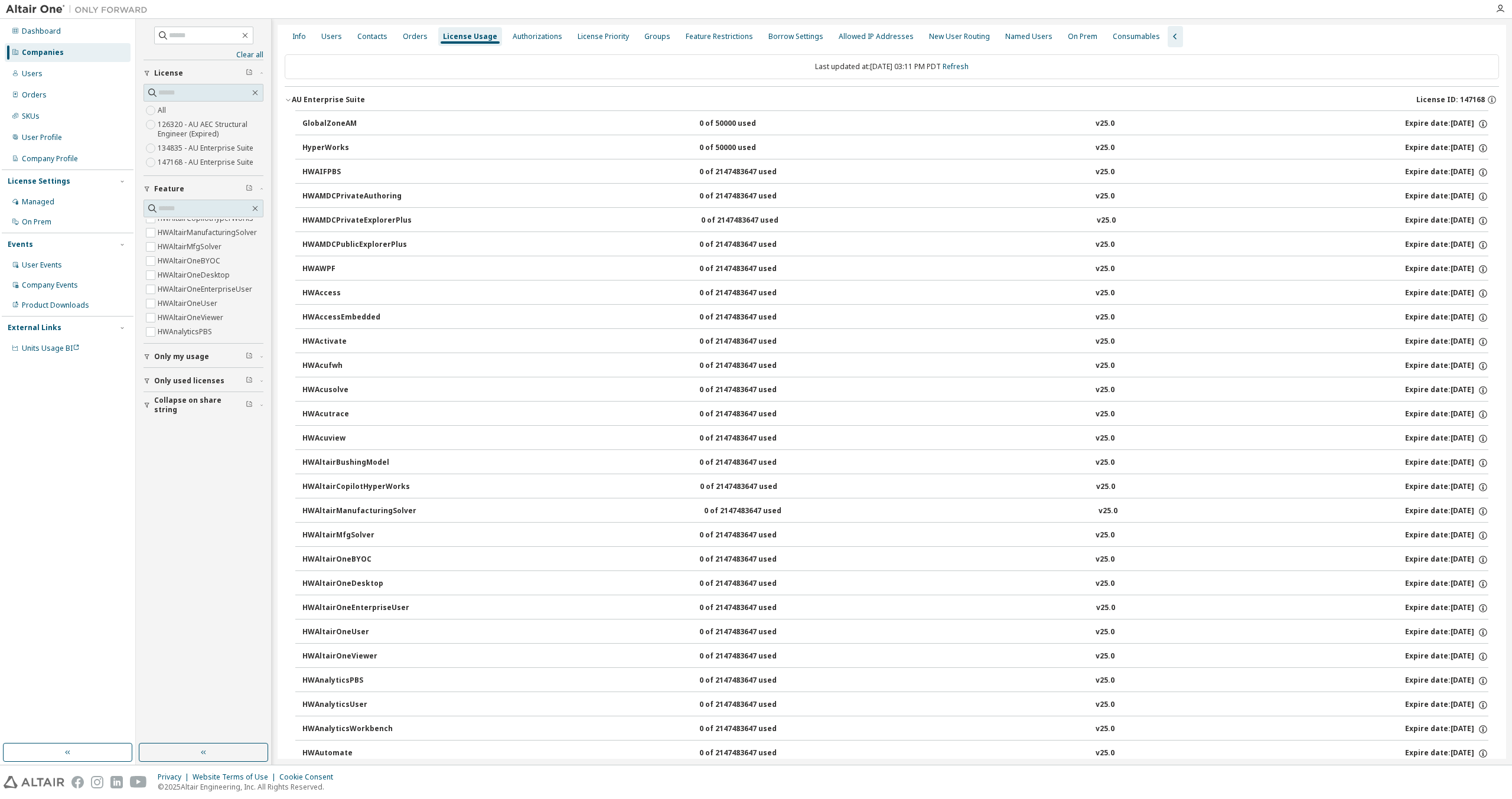
scroll to position [39, 0]
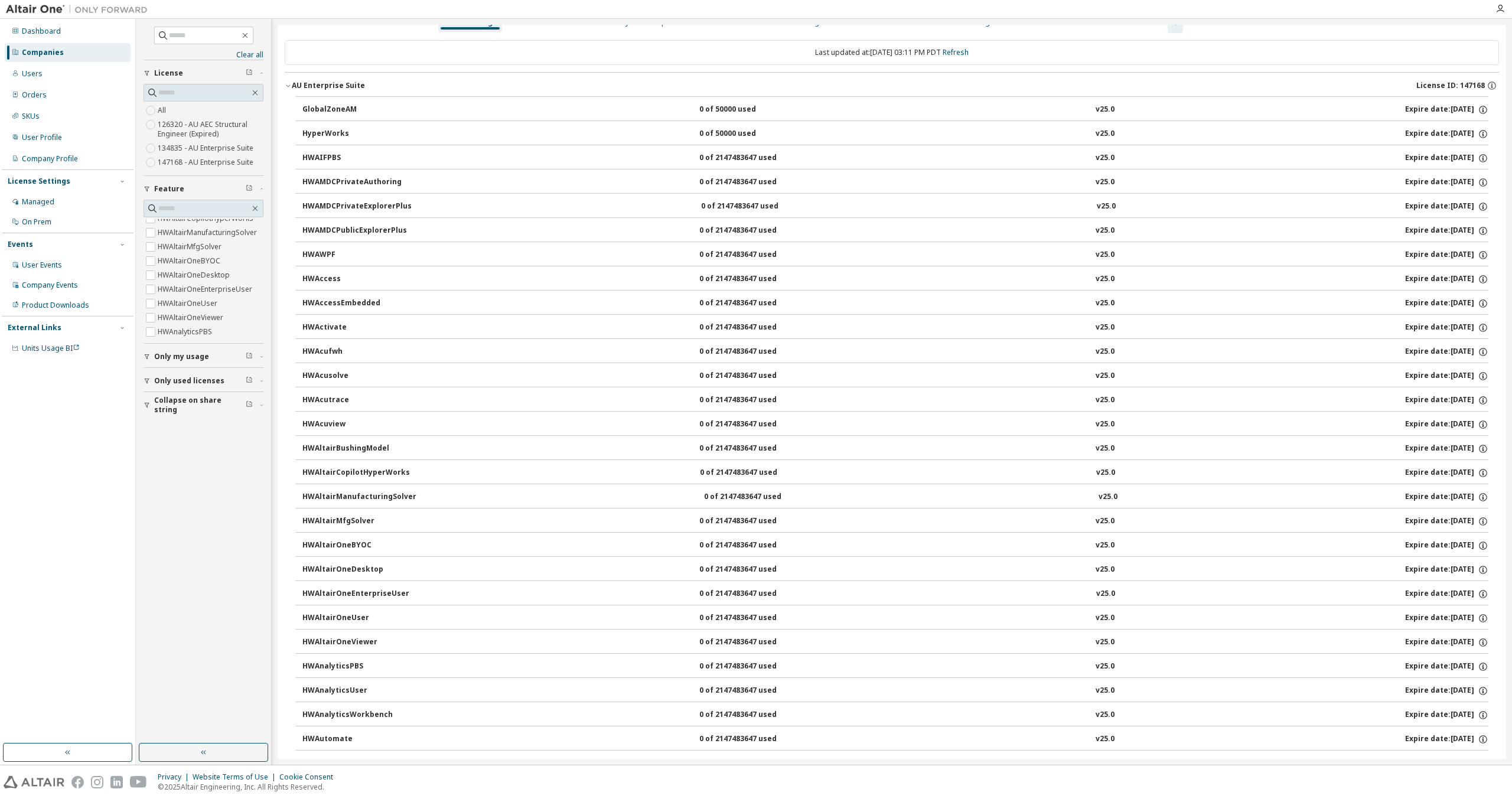
click at [356, 565] on div "HWAltairOneDesktop" at bounding box center [355, 570] width 106 height 11
click at [342, 566] on div "HWAltairOneDesktop" at bounding box center [355, 570] width 106 height 11
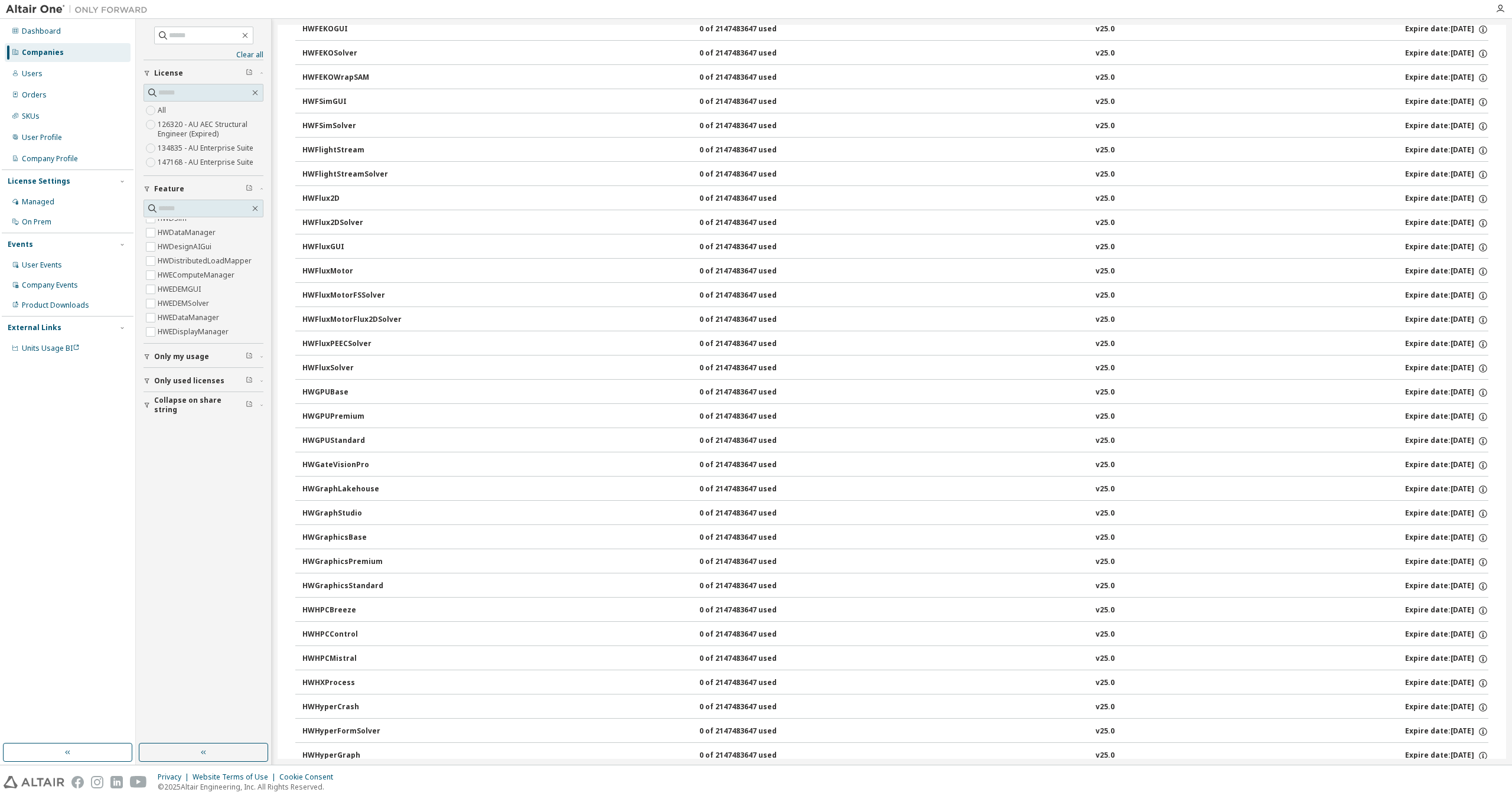
scroll to position [1426, 0]
